Goal: Task Accomplishment & Management: Manage account settings

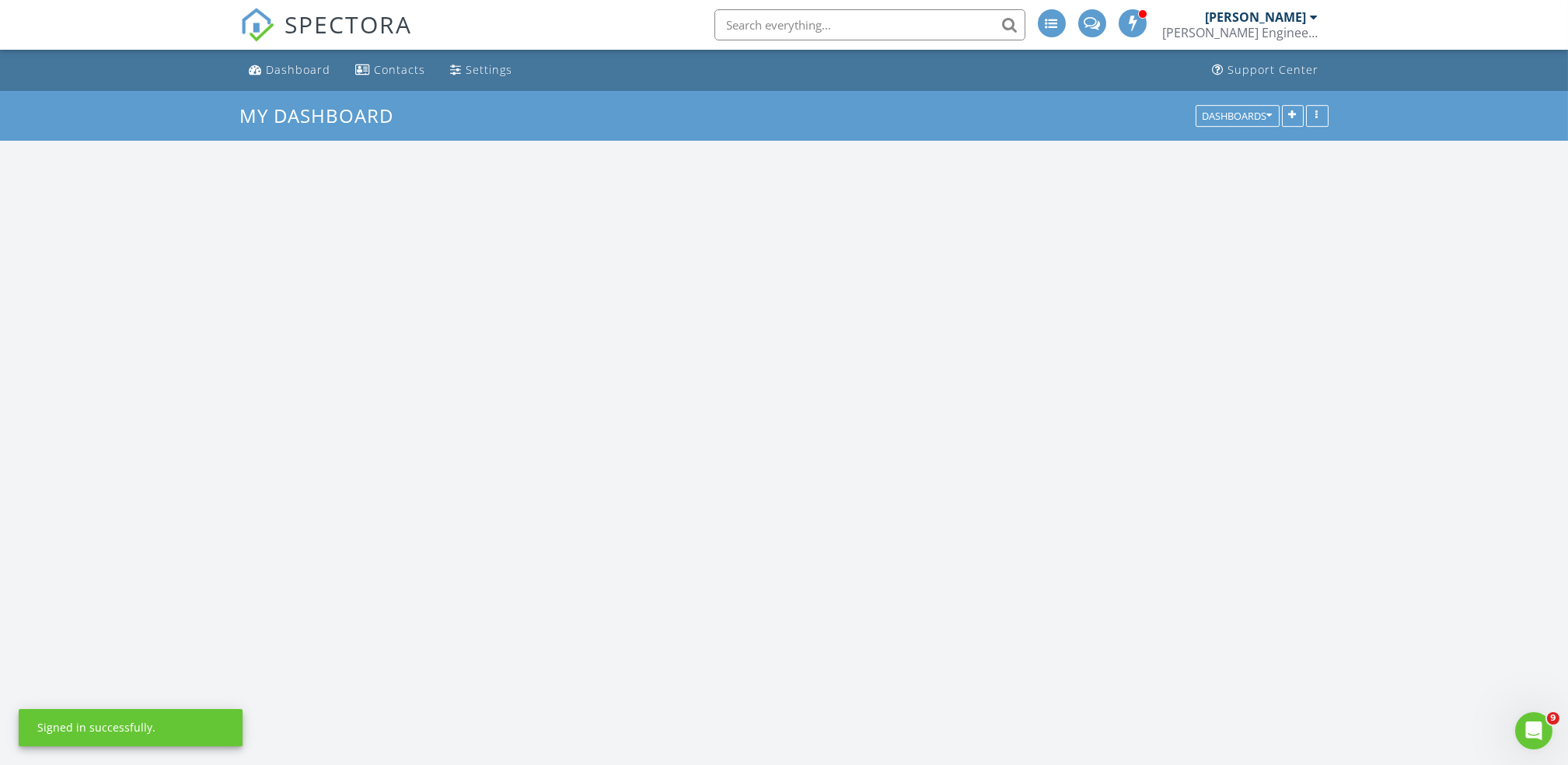
scroll to position [1370, 1600]
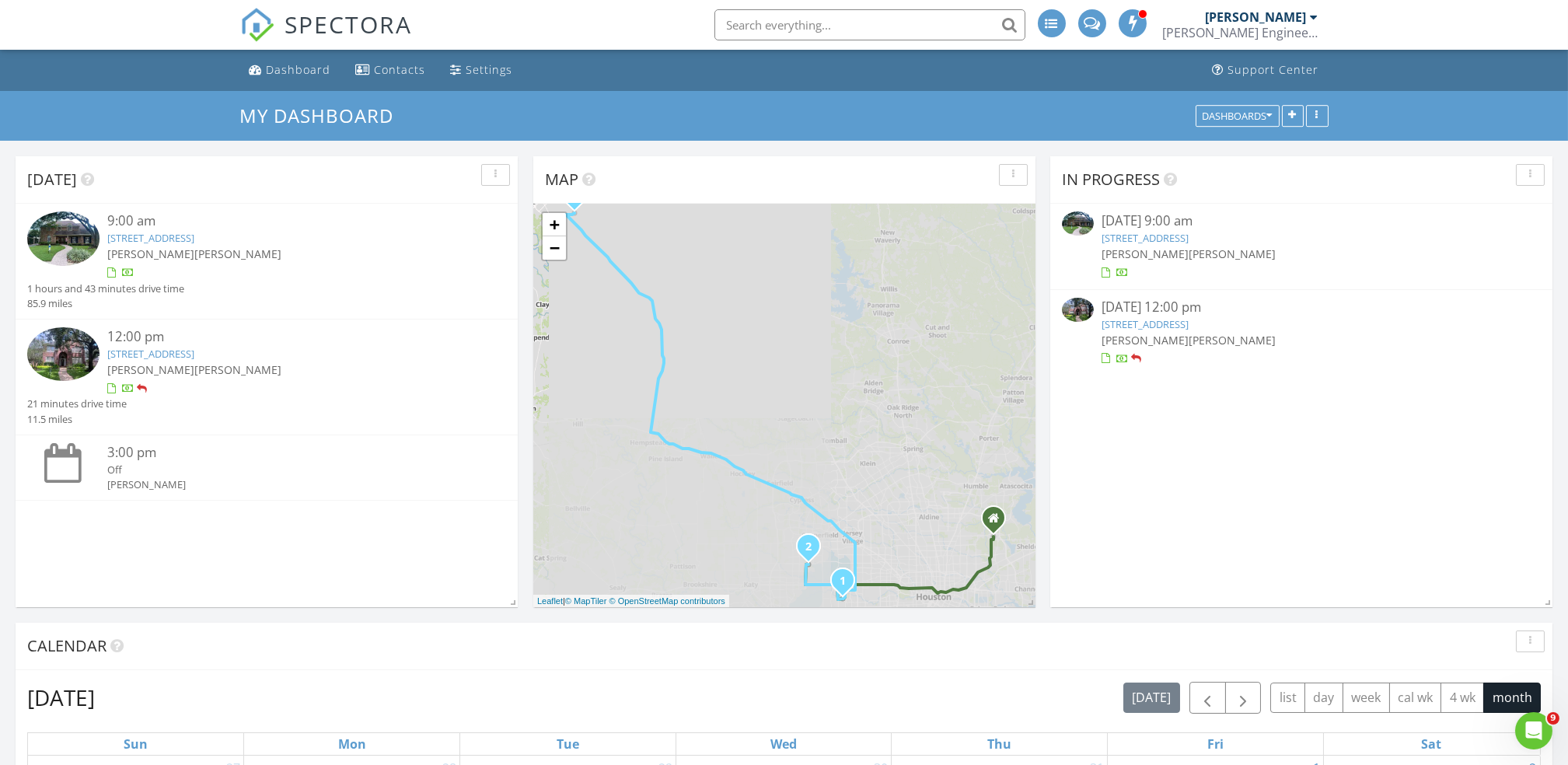
click at [1189, 233] on link "[STREET_ADDRESS]" at bounding box center [1145, 238] width 87 height 14
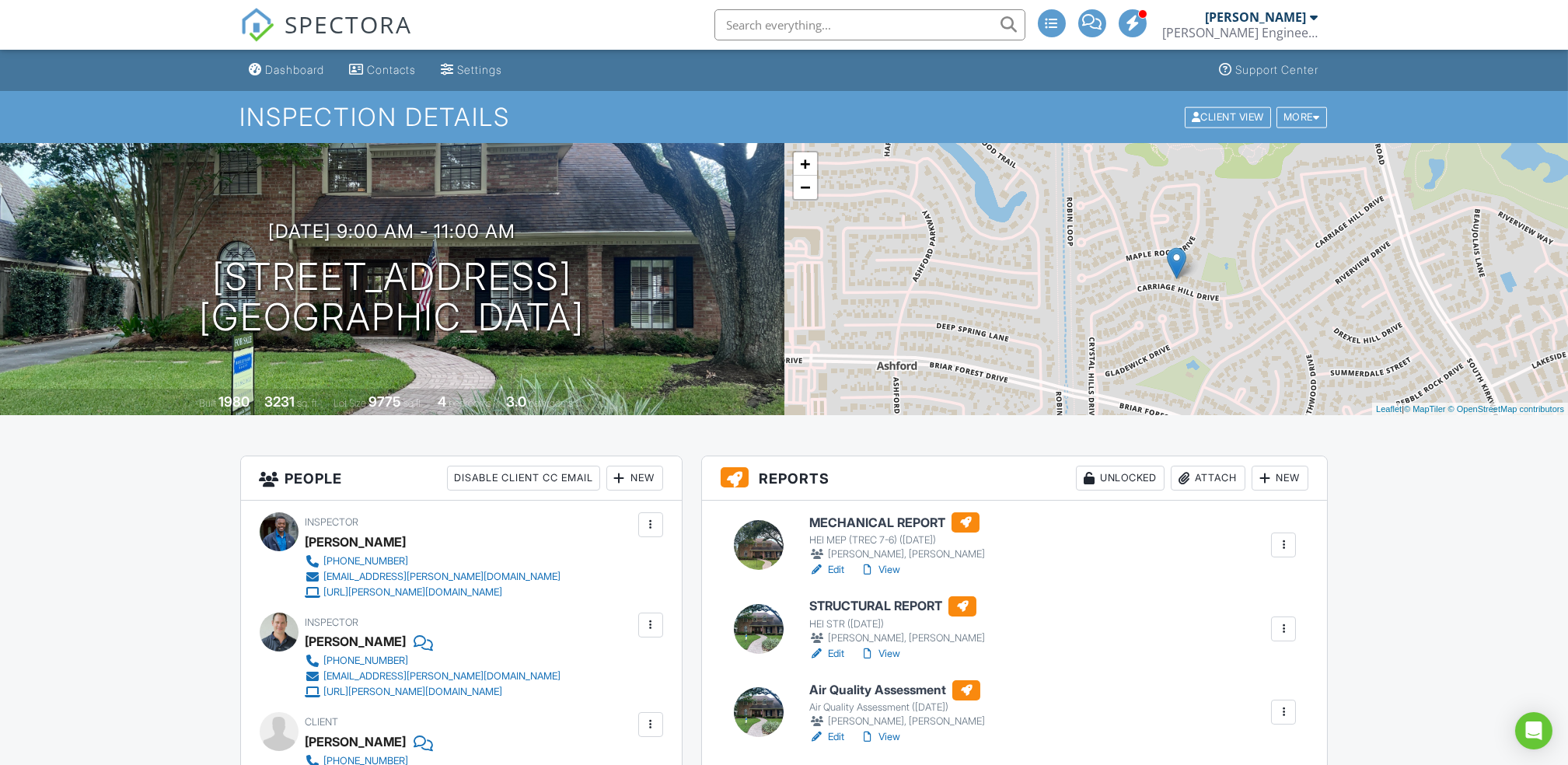
click at [842, 653] on link "Edit" at bounding box center [827, 654] width 35 height 16
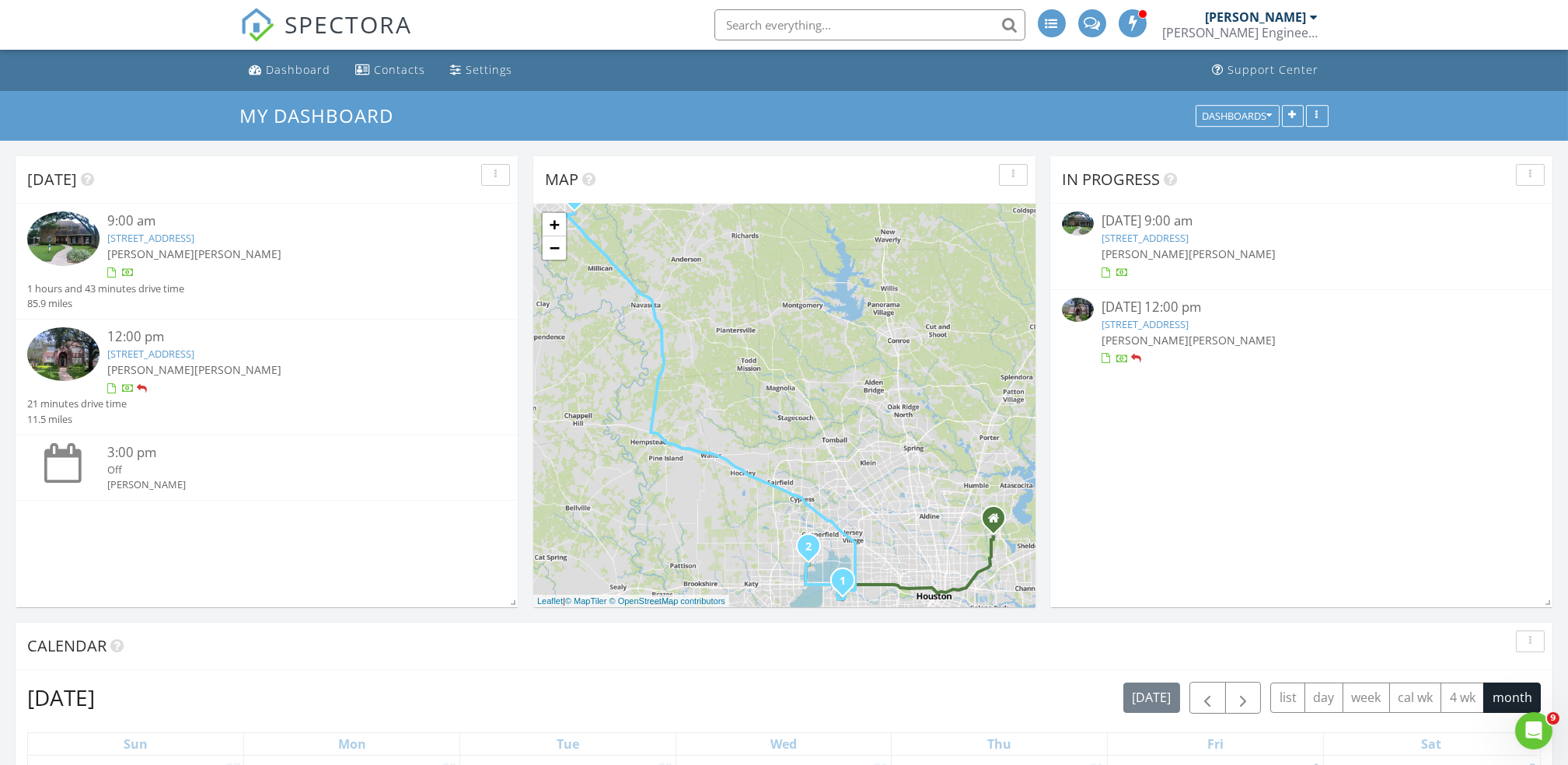
click at [1147, 320] on link "18114 Langsbury Dr, Houston, TX 77084" at bounding box center [1145, 324] width 87 height 14
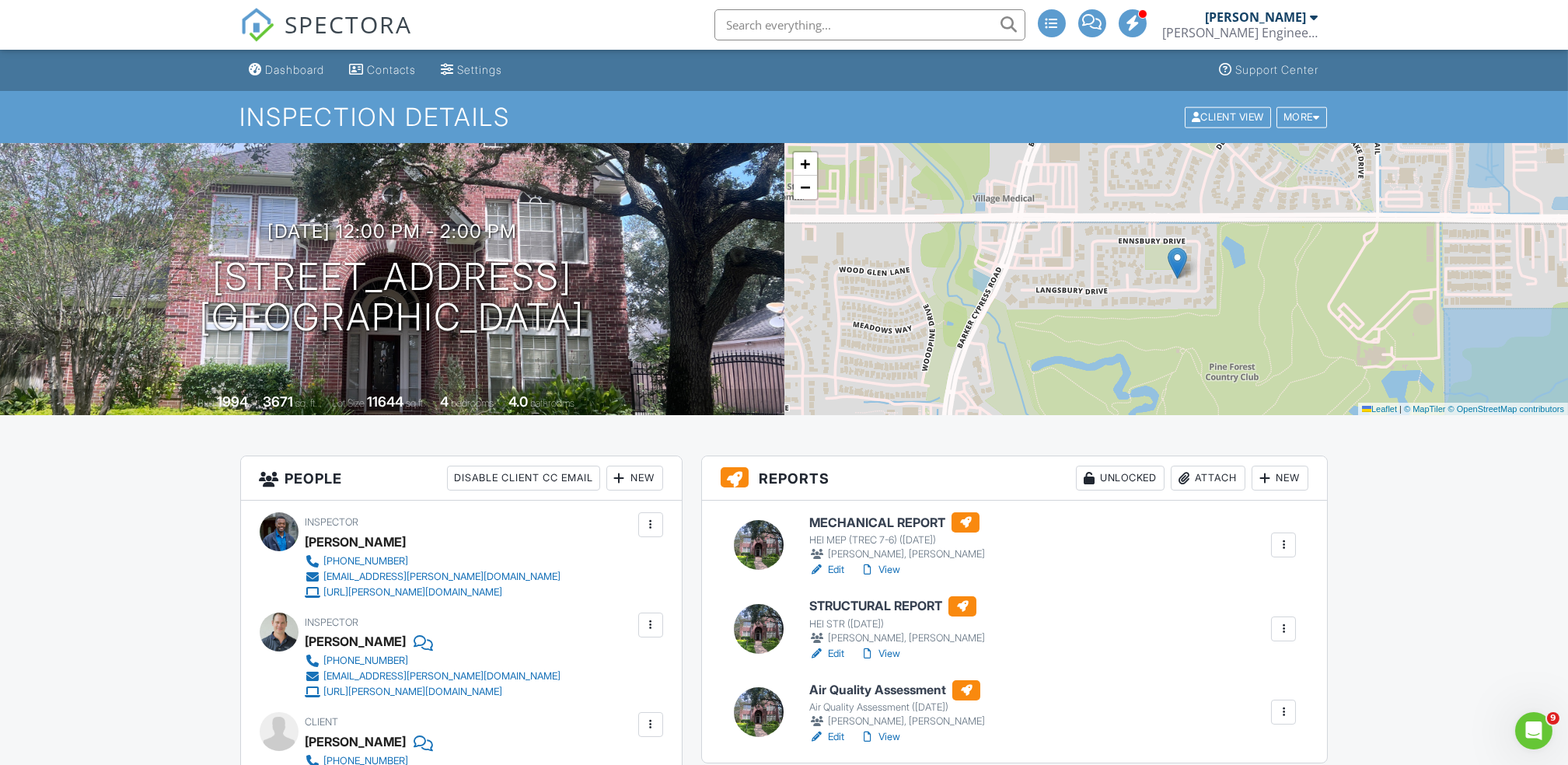
click at [832, 655] on link "Edit" at bounding box center [827, 654] width 35 height 16
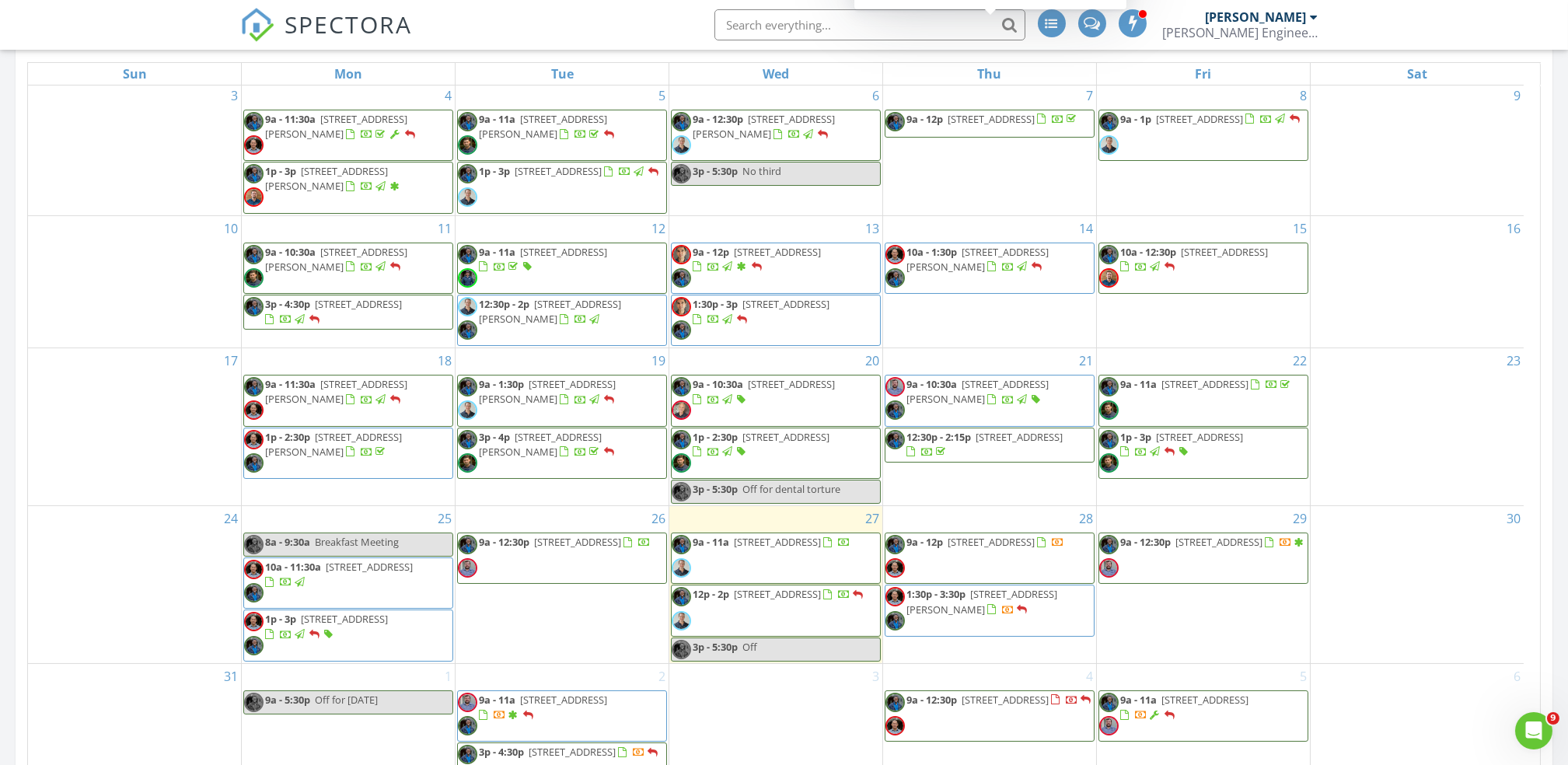
scroll to position [933, 0]
